Goal: Task Accomplishment & Management: Manage account settings

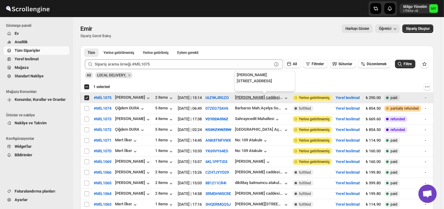
click at [250, 99] on div "[PERSON_NAME] caddesi no 79 ulus" at bounding box center [259, 97] width 48 height 5
click at [231, 97] on div "IAZ9KJRGZO" at bounding box center [219, 98] width 26 height 6
click at [27, 57] on span "Yerel teslimat" at bounding box center [27, 59] width 24 height 5
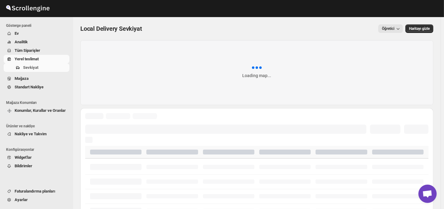
click at [29, 51] on span "Tüm Siparişler" at bounding box center [28, 50] width 26 height 5
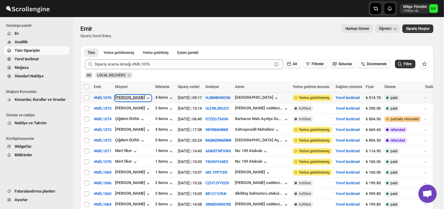
click at [140, 99] on div "[PERSON_NAME]" at bounding box center [133, 98] width 36 height 6
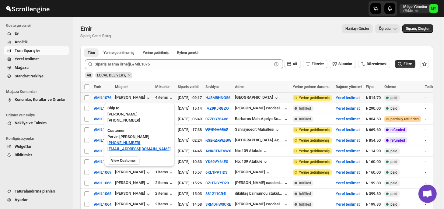
click at [150, 98] on div "[PERSON_NAME]" at bounding box center [133, 97] width 37 height 7
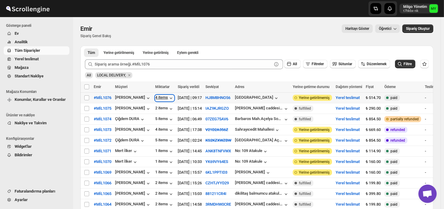
click at [157, 98] on div "4 items" at bounding box center [164, 98] width 19 height 6
click at [150, 94] on td "[PERSON_NAME]" at bounding box center [133, 98] width 40 height 11
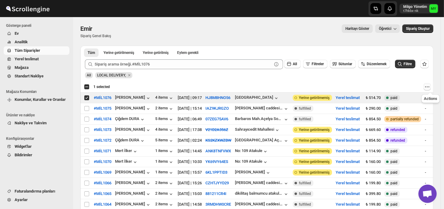
click at [431, 86] on icon "Actions" at bounding box center [428, 87] width 6 height 6
click at [406, 83] on div at bounding box center [273, 86] width 316 height 7
click at [411, 97] on div "Enabled Complete paid" at bounding box center [403, 98] width 37 height 6
click at [398, 97] on span "paid" at bounding box center [394, 97] width 7 height 5
click at [132, 101] on div "[PERSON_NAME]" at bounding box center [133, 98] width 36 height 6
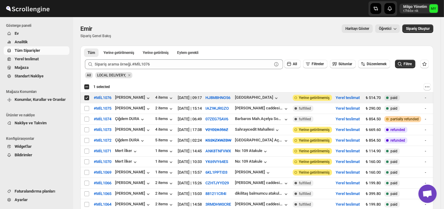
click at [139, 83] on div at bounding box center [273, 86] width 316 height 7
click at [427, 86] on button "Actions" at bounding box center [427, 86] width 7 height 7
click at [428, 86] on icon "Actions" at bounding box center [428, 87] width 6 height 6
click at [122, 55] on button "Yerine getirilmemiş" at bounding box center [119, 52] width 38 height 9
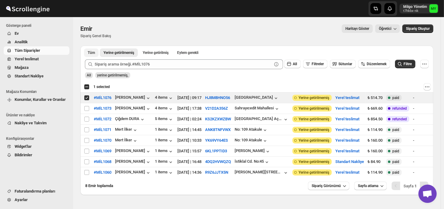
click at [95, 51] on button "Tüm" at bounding box center [91, 52] width 15 height 9
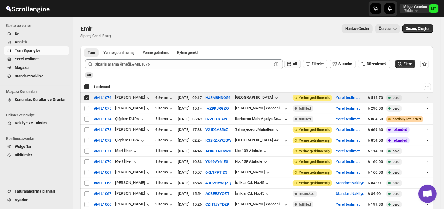
click at [296, 66] on span "All" at bounding box center [295, 64] width 4 height 4
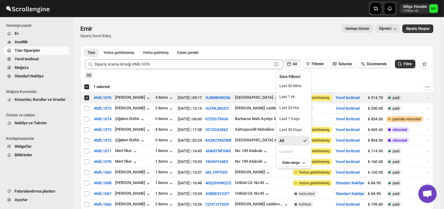
click at [351, 86] on div at bounding box center [273, 86] width 316 height 7
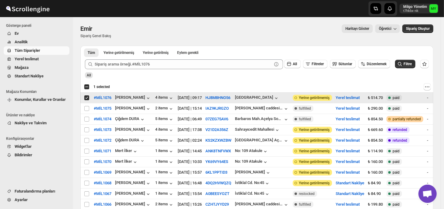
click at [332, 100] on span "Attention Incomplete Yerine getirilmemiş" at bounding box center [312, 98] width 39 height 6
click at [211, 98] on td "HJ8M8HNO56" at bounding box center [219, 98] width 30 height 11
checkbox input "false"
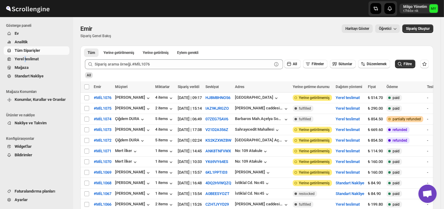
click at [25, 59] on span "Yerel teslimat" at bounding box center [27, 59] width 24 height 5
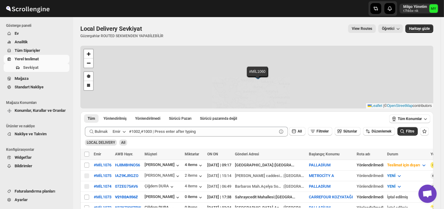
drag, startPoint x: 25, startPoint y: 59, endPoint x: 45, endPoint y: 60, distance: 20.1
click at [45, 60] on span "Yerel teslimat" at bounding box center [42, 59] width 54 height 6
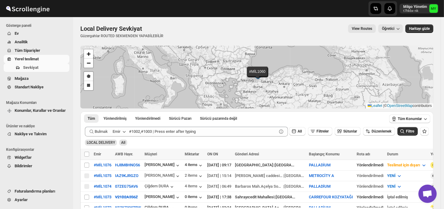
click at [15, 43] on span "Analitik" at bounding box center [21, 42] width 13 height 5
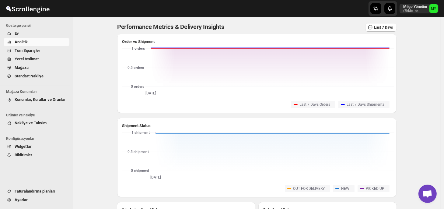
click at [21, 34] on span "Ev" at bounding box center [42, 33] width 54 height 6
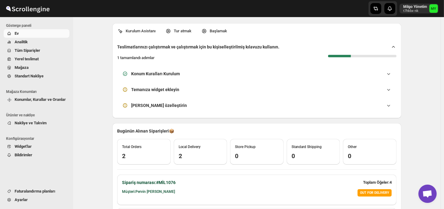
click at [35, 52] on span "Tüm Siparişler" at bounding box center [28, 50] width 26 height 5
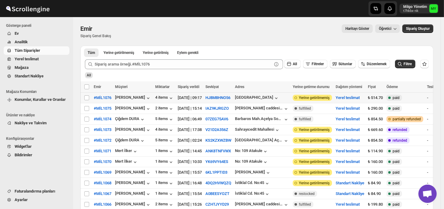
click at [289, 99] on div "[GEOGRAPHIC_DATA]" at bounding box center [262, 97] width 54 height 7
click at [410, 63] on span "Filtre" at bounding box center [408, 64] width 8 height 4
click at [289, 96] on div "[GEOGRAPHIC_DATA]" at bounding box center [262, 97] width 54 height 7
click at [275, 99] on icon "button" at bounding box center [276, 98] width 6 height 6
click at [289, 96] on div "[GEOGRAPHIC_DATA]" at bounding box center [262, 97] width 54 height 7
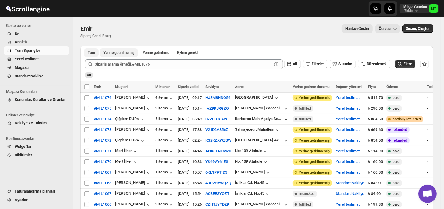
click at [112, 55] on button "Yerine getirilmemiş" at bounding box center [119, 52] width 38 height 9
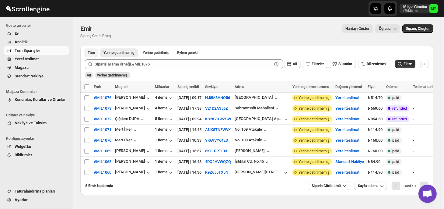
click at [96, 51] on button "Tüm" at bounding box center [91, 52] width 15 height 9
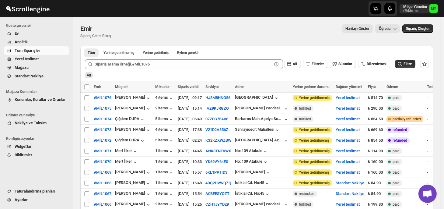
click at [39, 66] on span "Mağaza" at bounding box center [42, 68] width 54 height 6
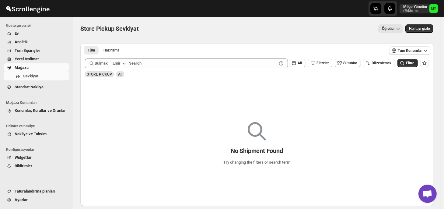
click at [41, 59] on span "Yerel teslimat" at bounding box center [42, 59] width 54 height 6
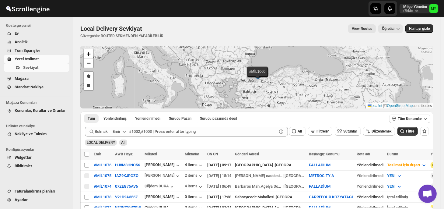
click at [44, 46] on button "Tüm Siparişler" at bounding box center [37, 50] width 66 height 9
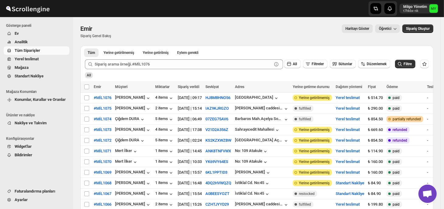
click at [34, 57] on span "Yerel teslimat" at bounding box center [27, 59] width 24 height 5
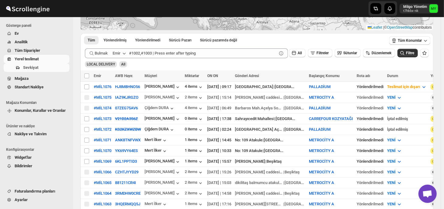
scroll to position [91, 0]
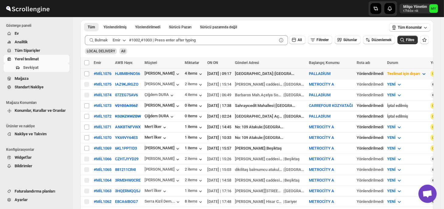
click at [423, 73] on icon "button" at bounding box center [424, 74] width 3 height 2
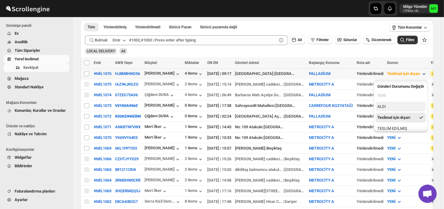
scroll to position [14, 0]
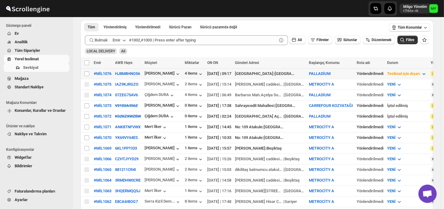
click at [421, 72] on icon "button" at bounding box center [424, 74] width 6 height 6
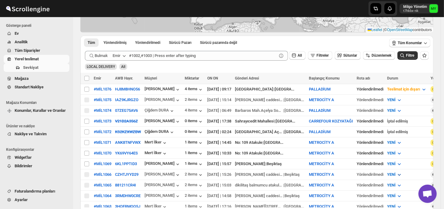
scroll to position [5, 0]
